Goal: Transaction & Acquisition: Subscribe to service/newsletter

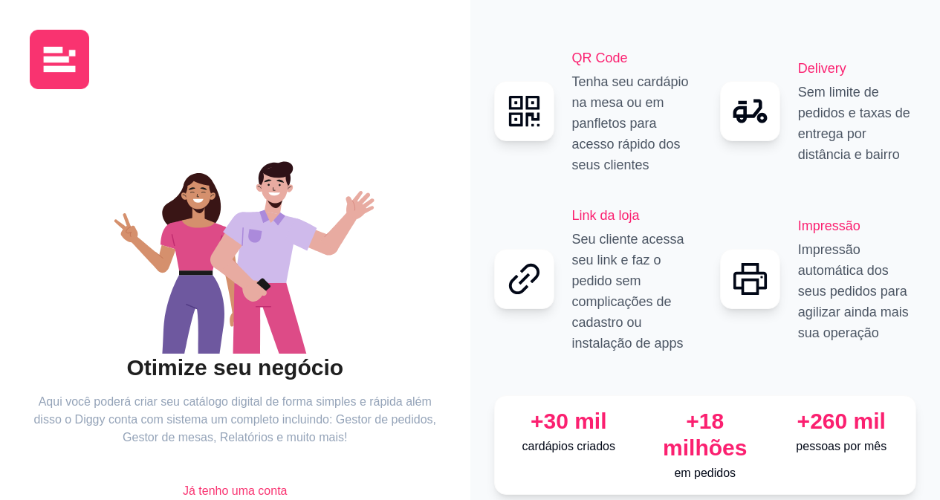
scroll to position [65, 0]
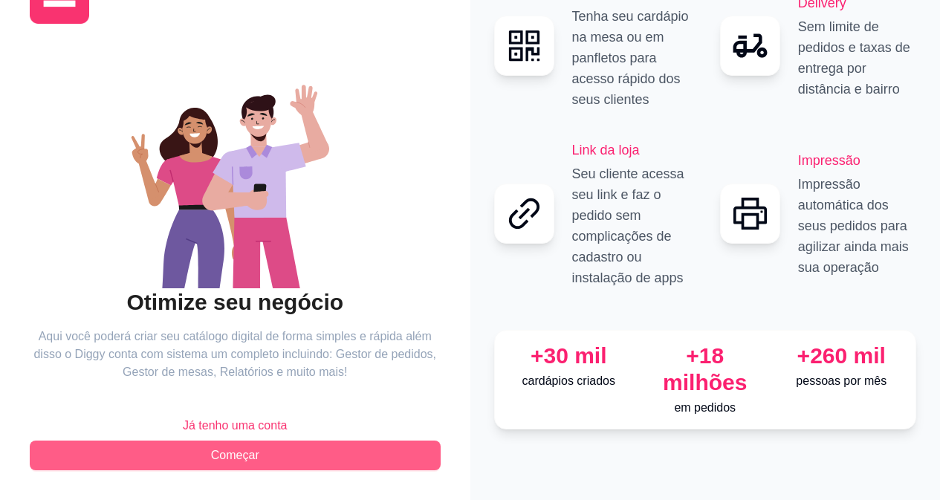
click at [209, 461] on button "Começar" at bounding box center [235, 455] width 411 height 30
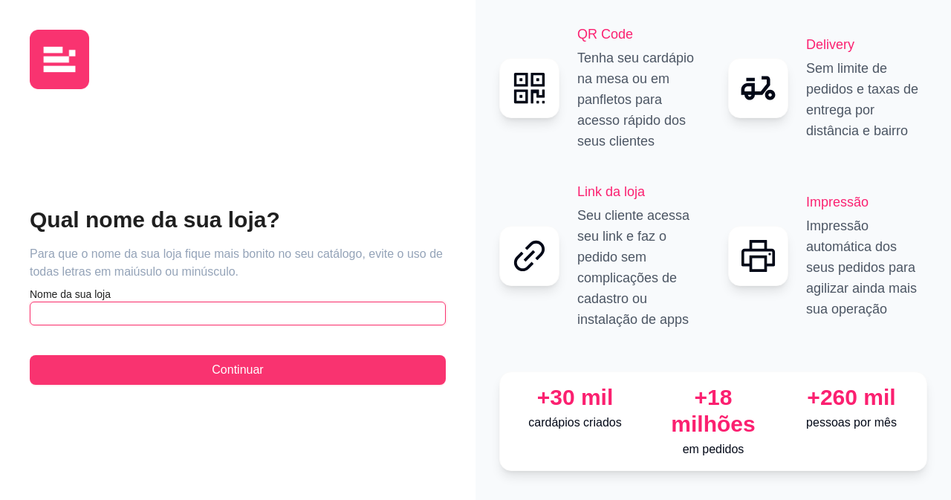
click at [321, 302] on input "text" at bounding box center [238, 314] width 416 height 24
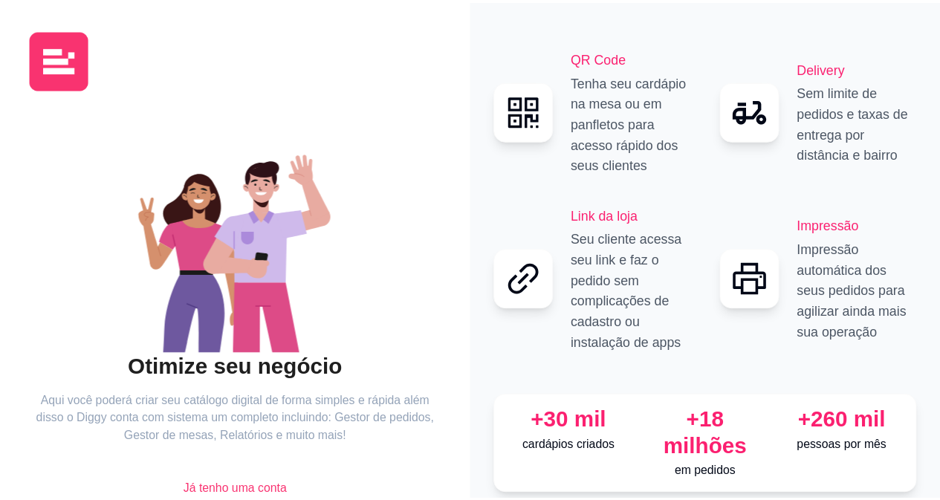
scroll to position [65, 0]
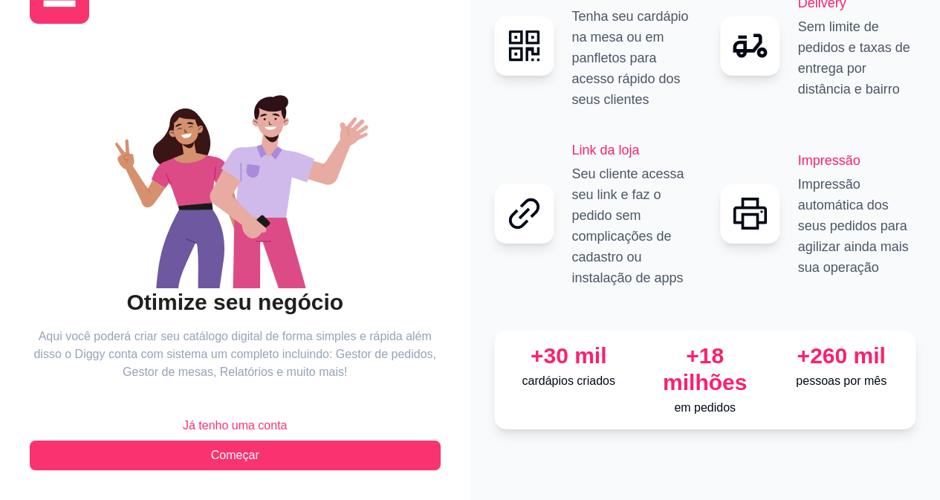
click at [256, 421] on span "Já tenho uma conta" at bounding box center [235, 426] width 105 height 18
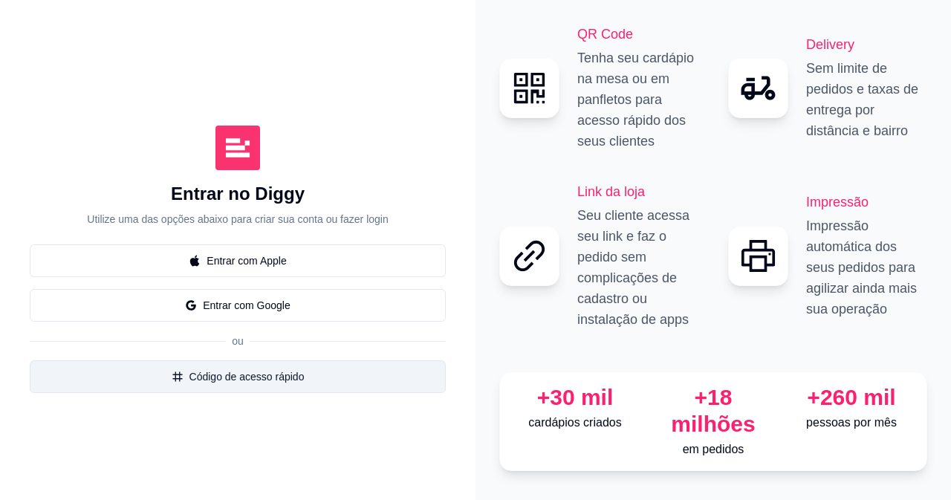
click at [267, 370] on button "Código de acesso rápido" at bounding box center [238, 376] width 416 height 33
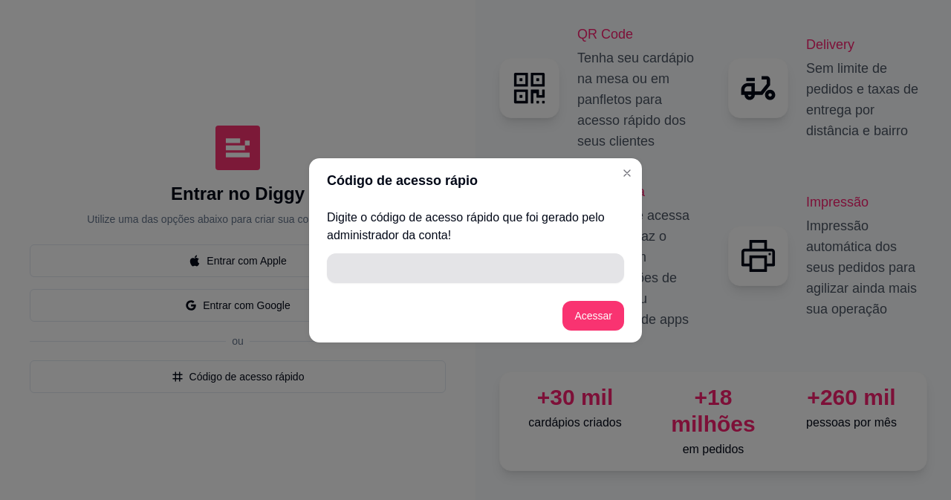
click at [411, 262] on input "" at bounding box center [475, 268] width 279 height 30
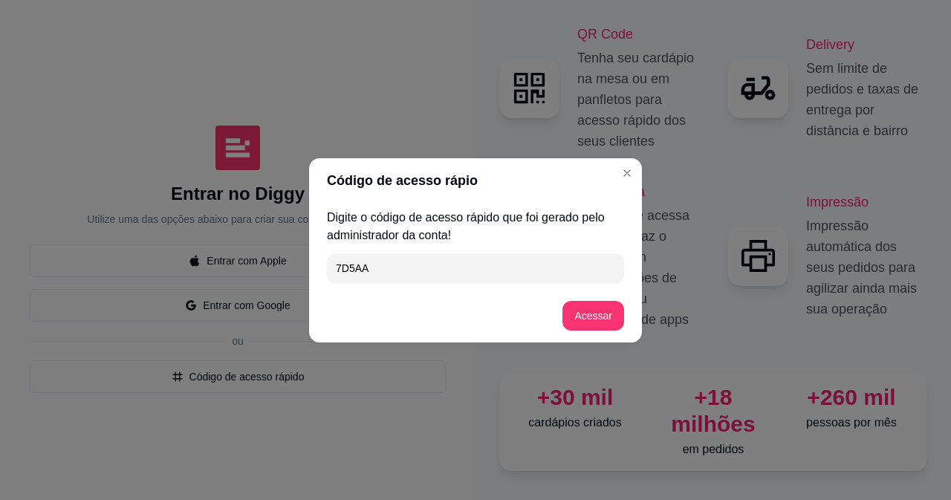
type input "7D5AA"
click at [575, 322] on button "Acessar" at bounding box center [593, 316] width 62 height 30
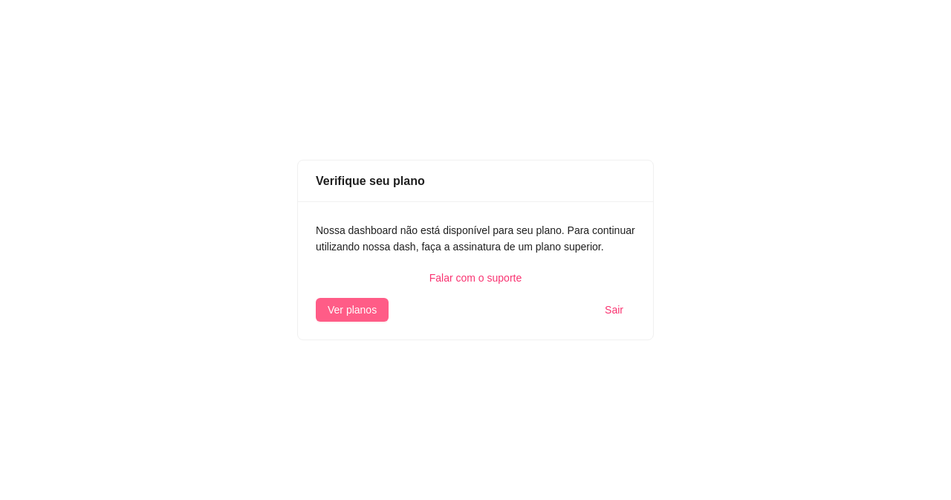
click at [343, 316] on span "Ver planos" at bounding box center [352, 310] width 49 height 16
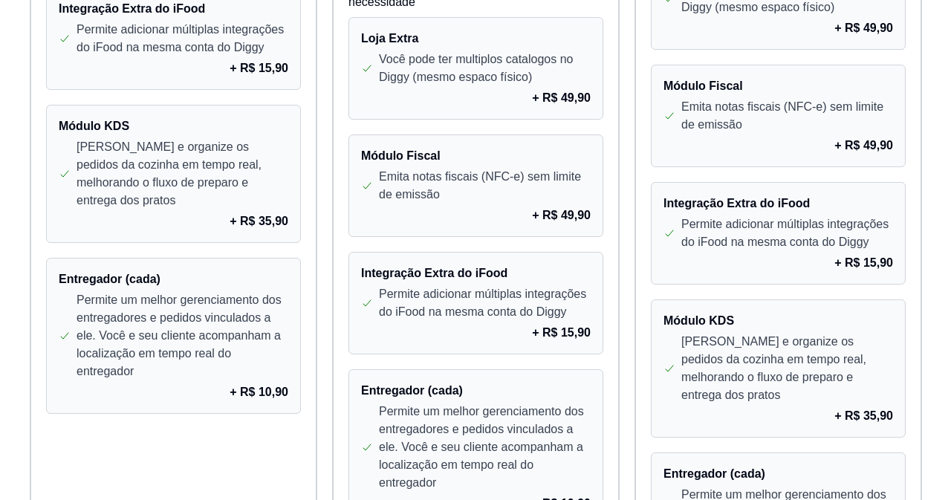
scroll to position [1421, 0]
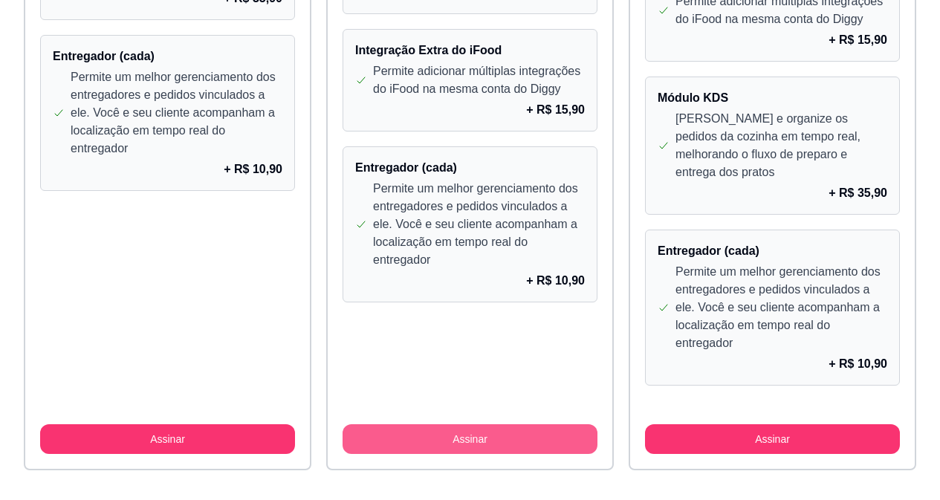
click at [504, 424] on button "Assinar" at bounding box center [469, 439] width 255 height 30
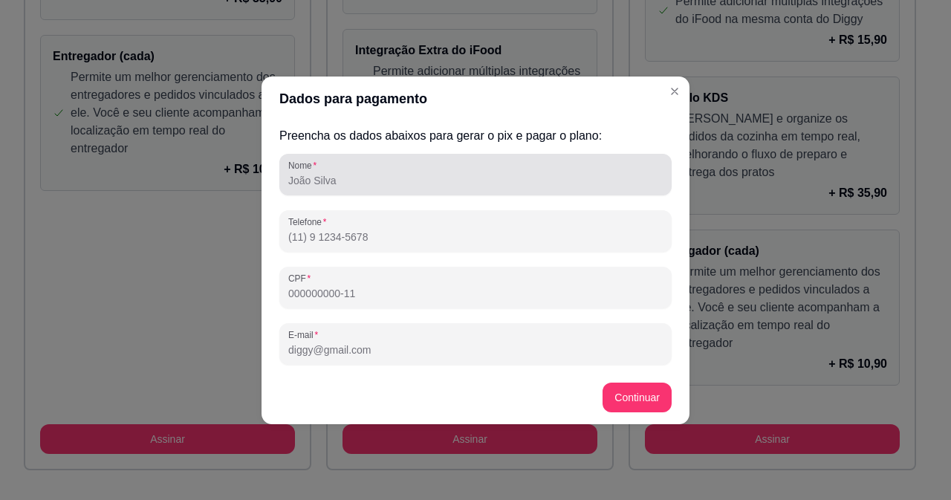
click at [372, 183] on input "Nome" at bounding box center [475, 180] width 374 height 15
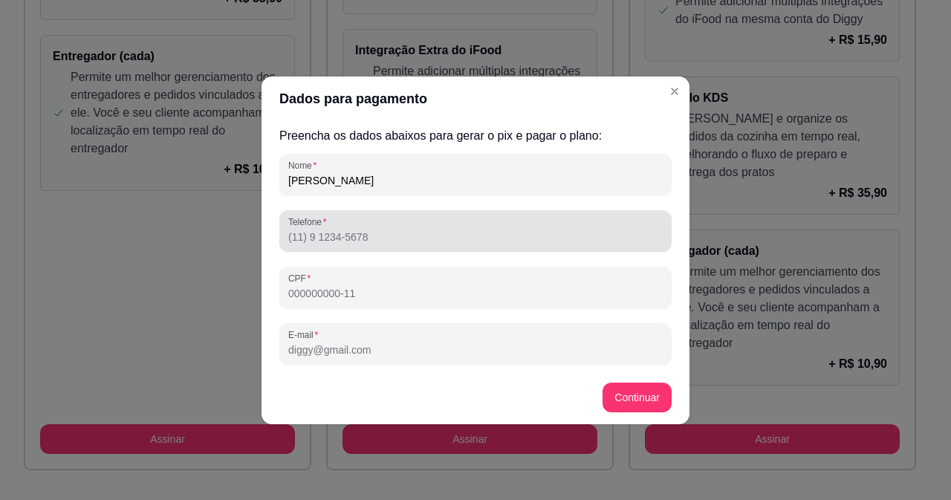
type input "thaiane motta"
click at [357, 230] on input "Telefone" at bounding box center [475, 237] width 374 height 15
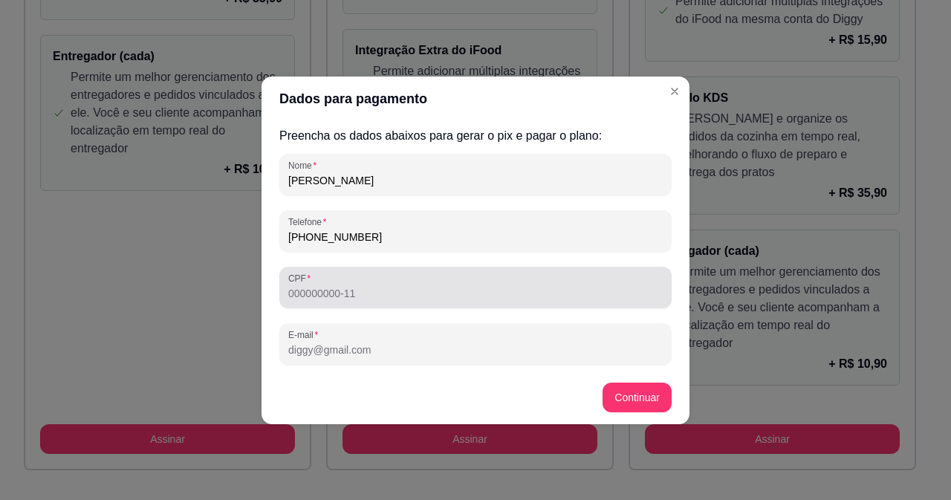
type input "(31) 9 9219-3013"
click at [353, 283] on div at bounding box center [475, 288] width 374 height 30
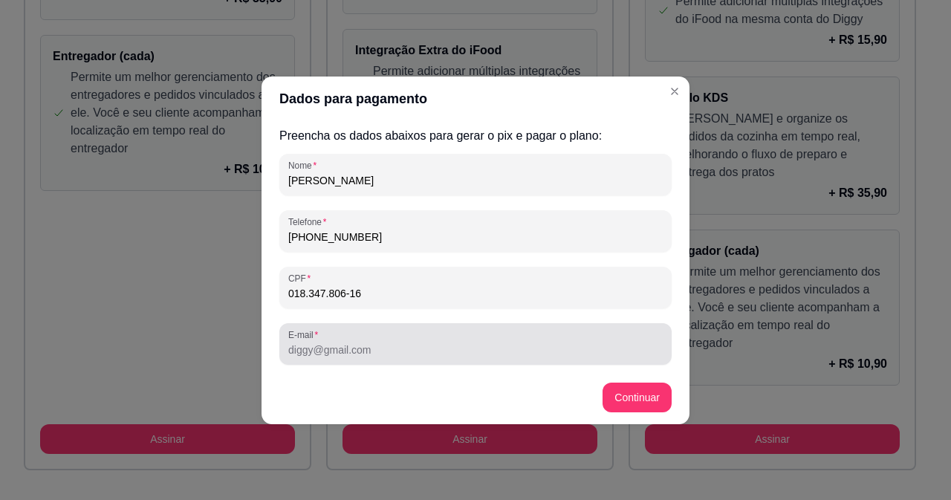
type input "018.347.806-16"
click at [354, 356] on input "E-mail" at bounding box center [475, 349] width 374 height 15
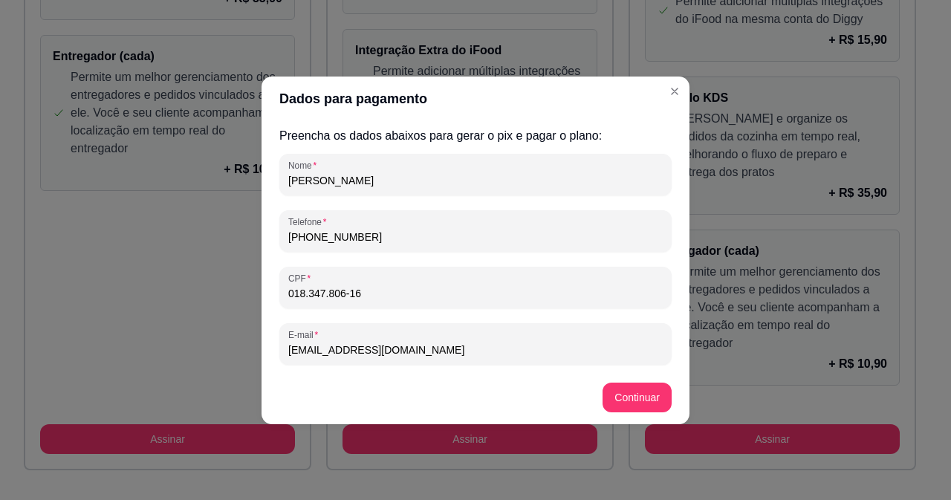
type input "thaianemotta020@gmail.com"
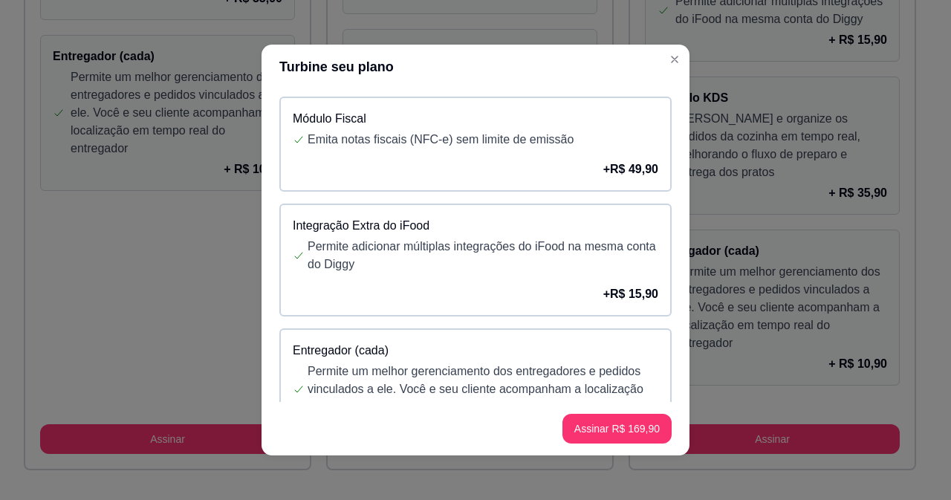
scroll to position [223, 0]
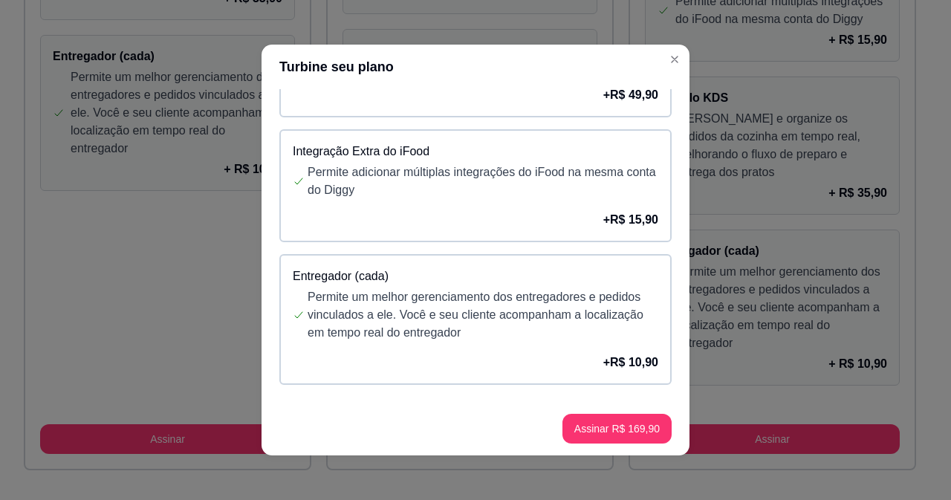
click at [524, 200] on div "Integração Extra do iFood Permite adicionar múltiplas integrações do iFood na m…" at bounding box center [475, 185] width 392 height 113
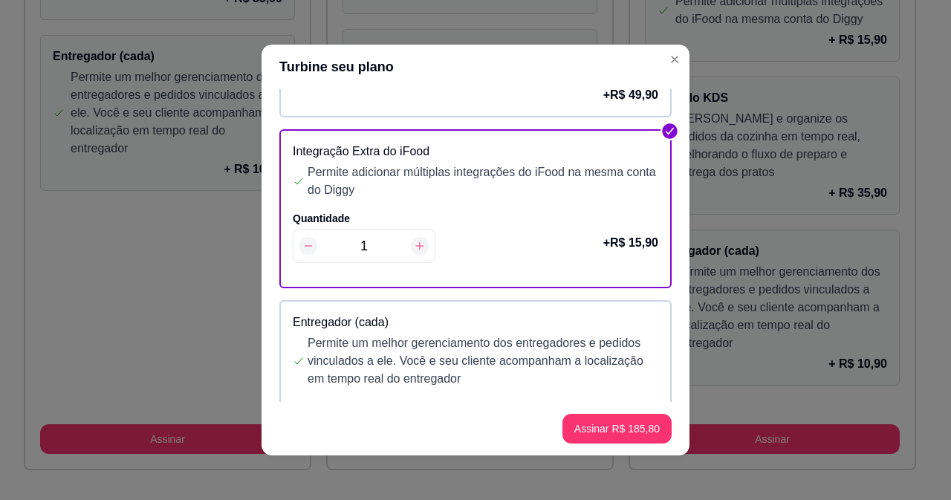
click at [479, 335] on p "Permite um melhor gerenciamento dos entregadores e pedidos vinculados a ele. Vo…" at bounding box center [483, 360] width 351 height 53
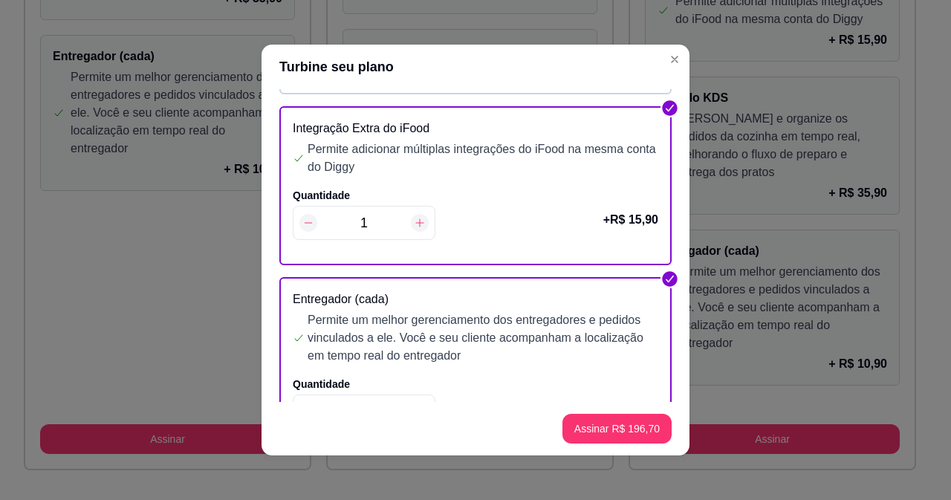
scroll to position [241, 0]
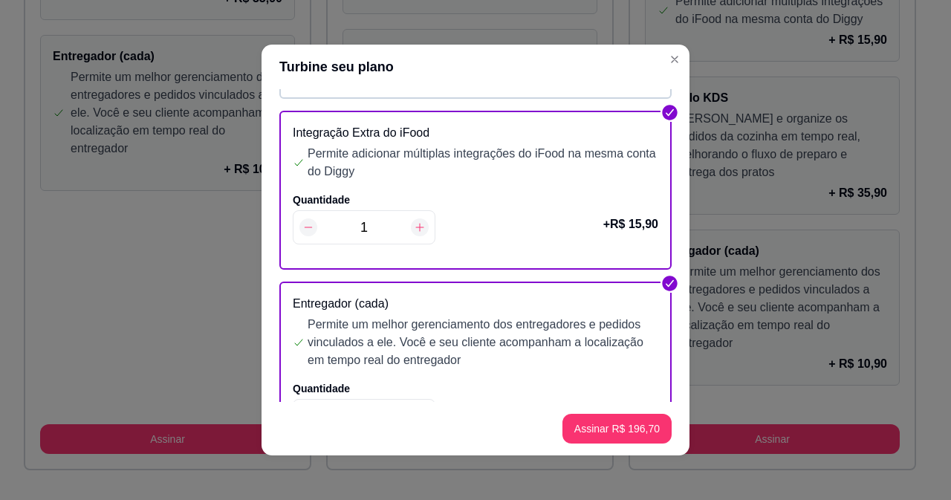
click at [302, 227] on icon at bounding box center [308, 227] width 12 height 12
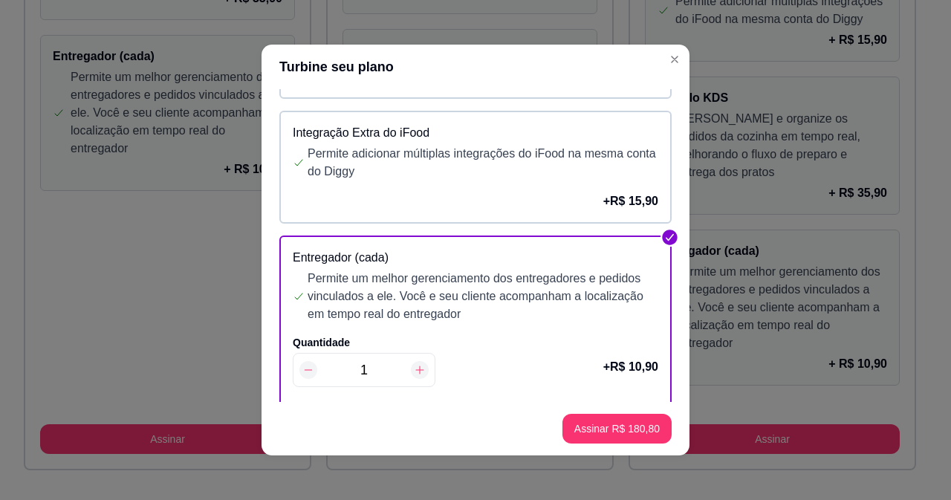
scroll to position [270, 0]
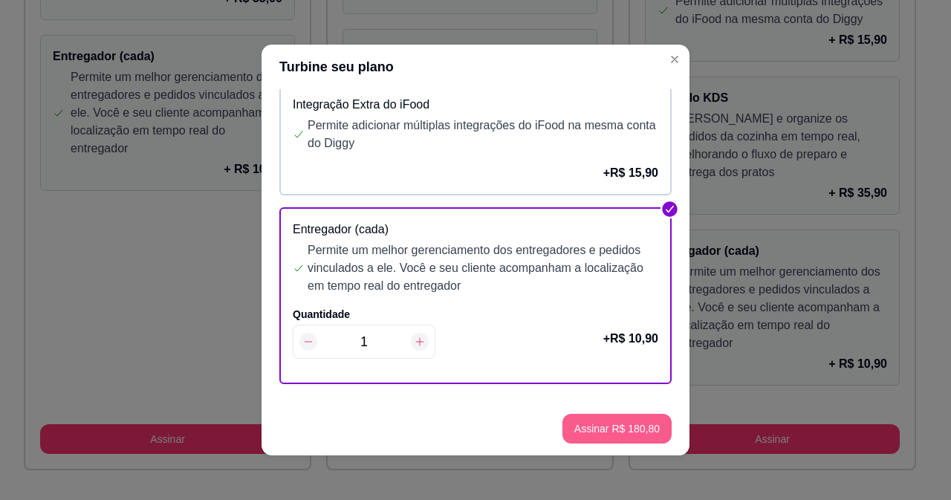
click at [605, 424] on button "Assinar R$ 180,80" at bounding box center [616, 429] width 109 height 30
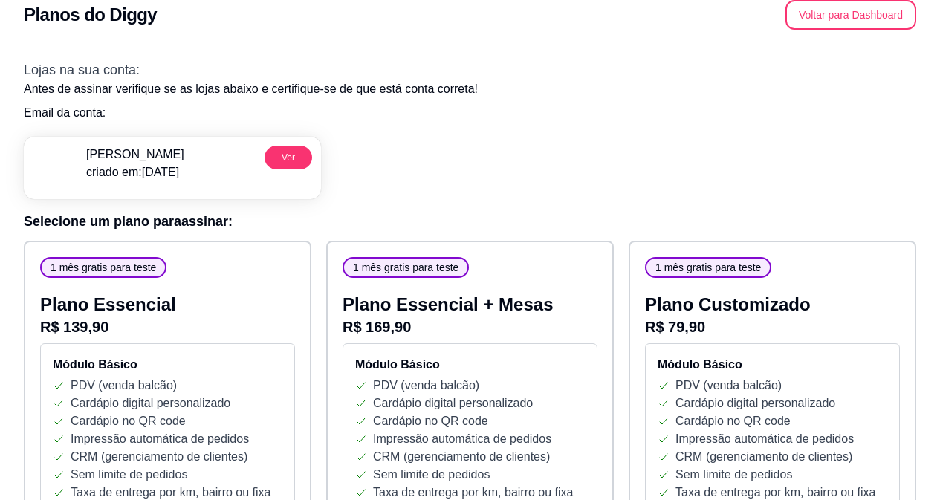
scroll to position [0, 0]
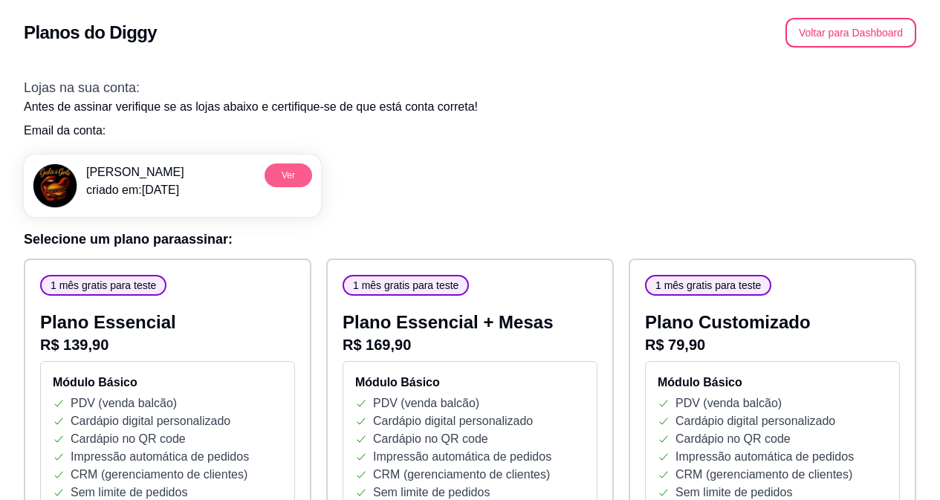
click at [299, 179] on button "Ver" at bounding box center [288, 175] width 48 height 24
click at [288, 180] on button "Ver" at bounding box center [288, 174] width 46 height 23
click at [816, 27] on button "Voltar para Dashboard" at bounding box center [850, 33] width 127 height 29
